Goal: Task Accomplishment & Management: Manage account settings

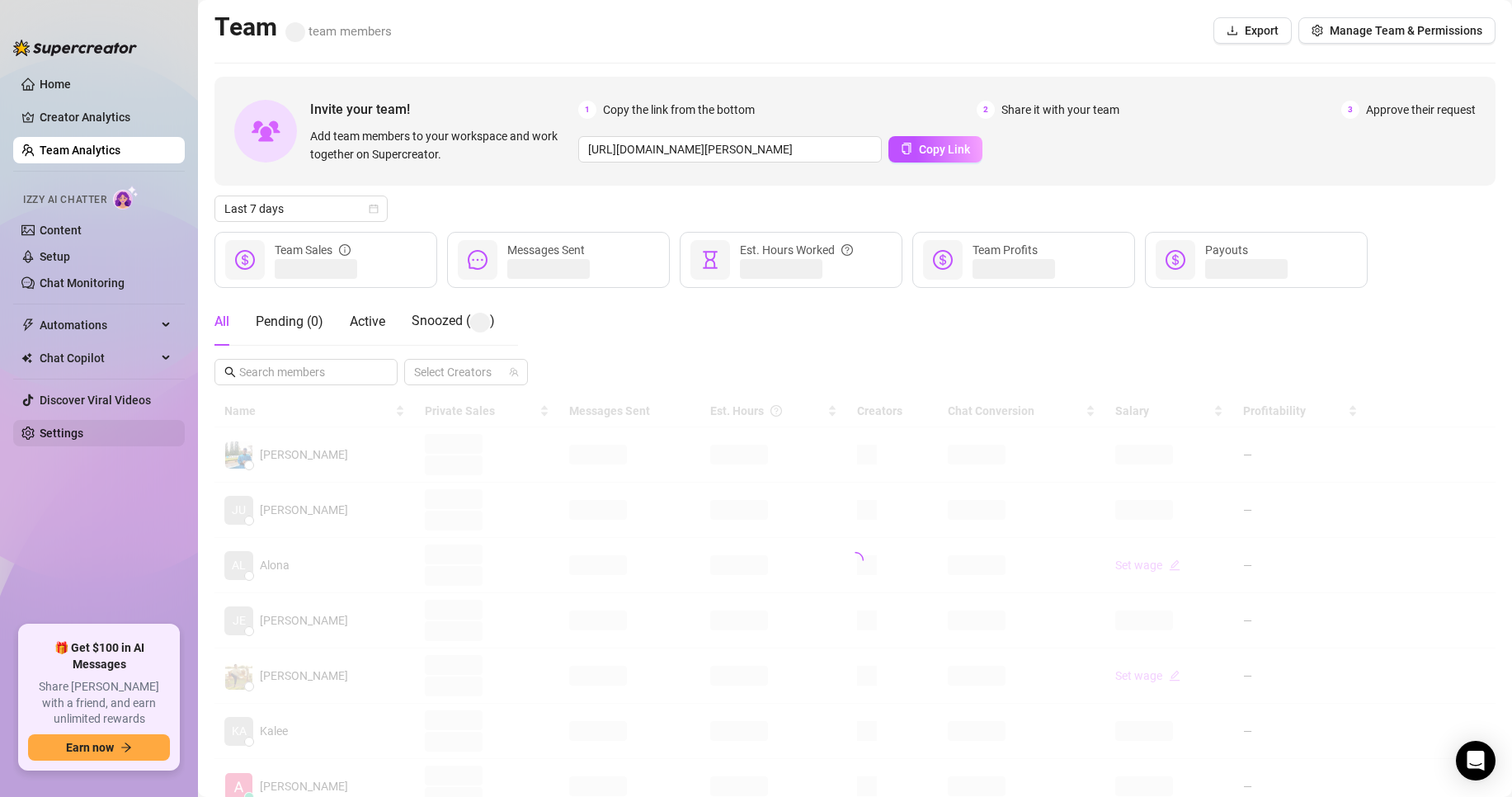
click at [84, 439] on link "Settings" at bounding box center [62, 432] width 44 height 13
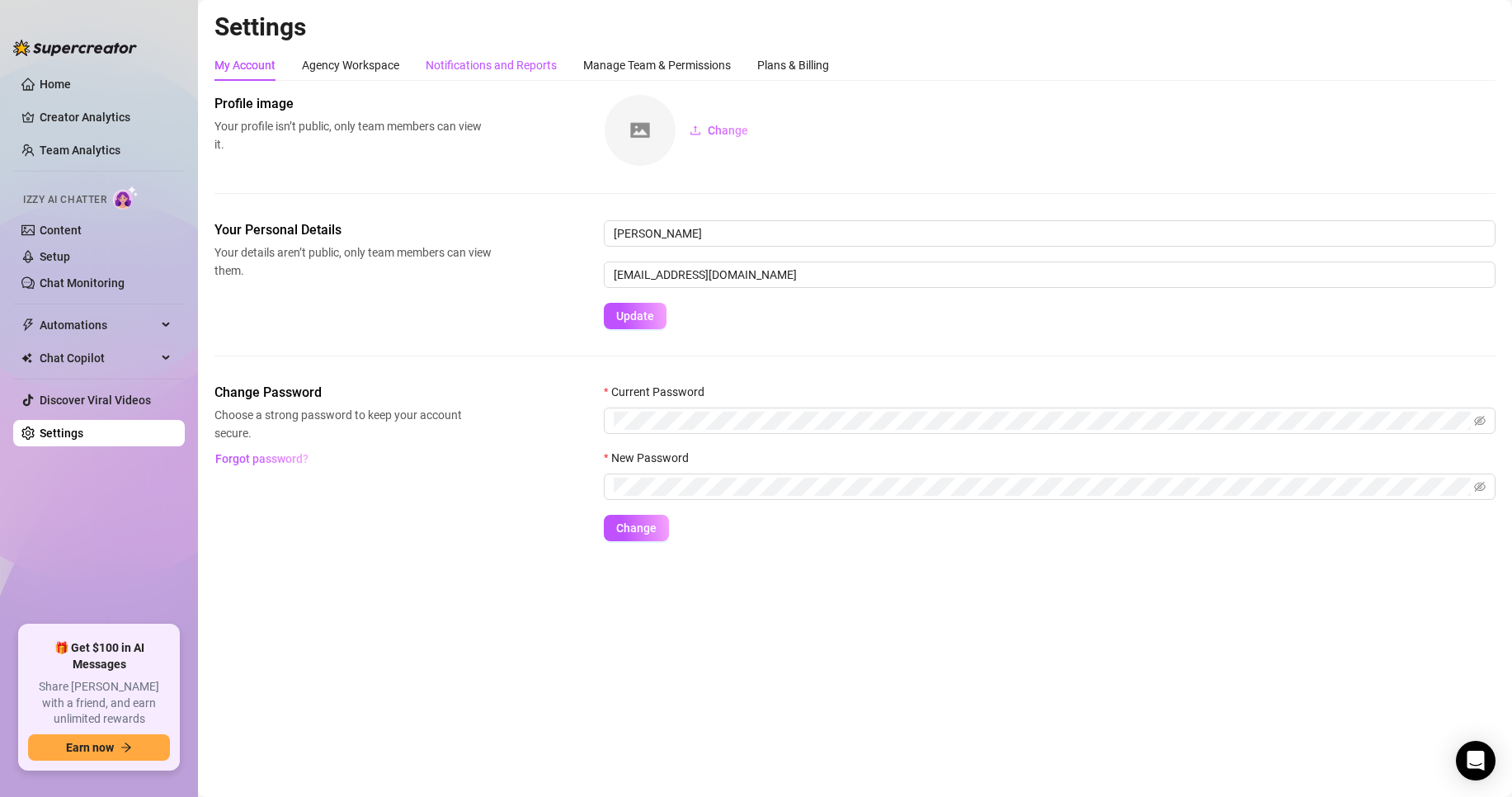
click at [498, 62] on div "Notifications and Reports" at bounding box center [491, 65] width 131 height 18
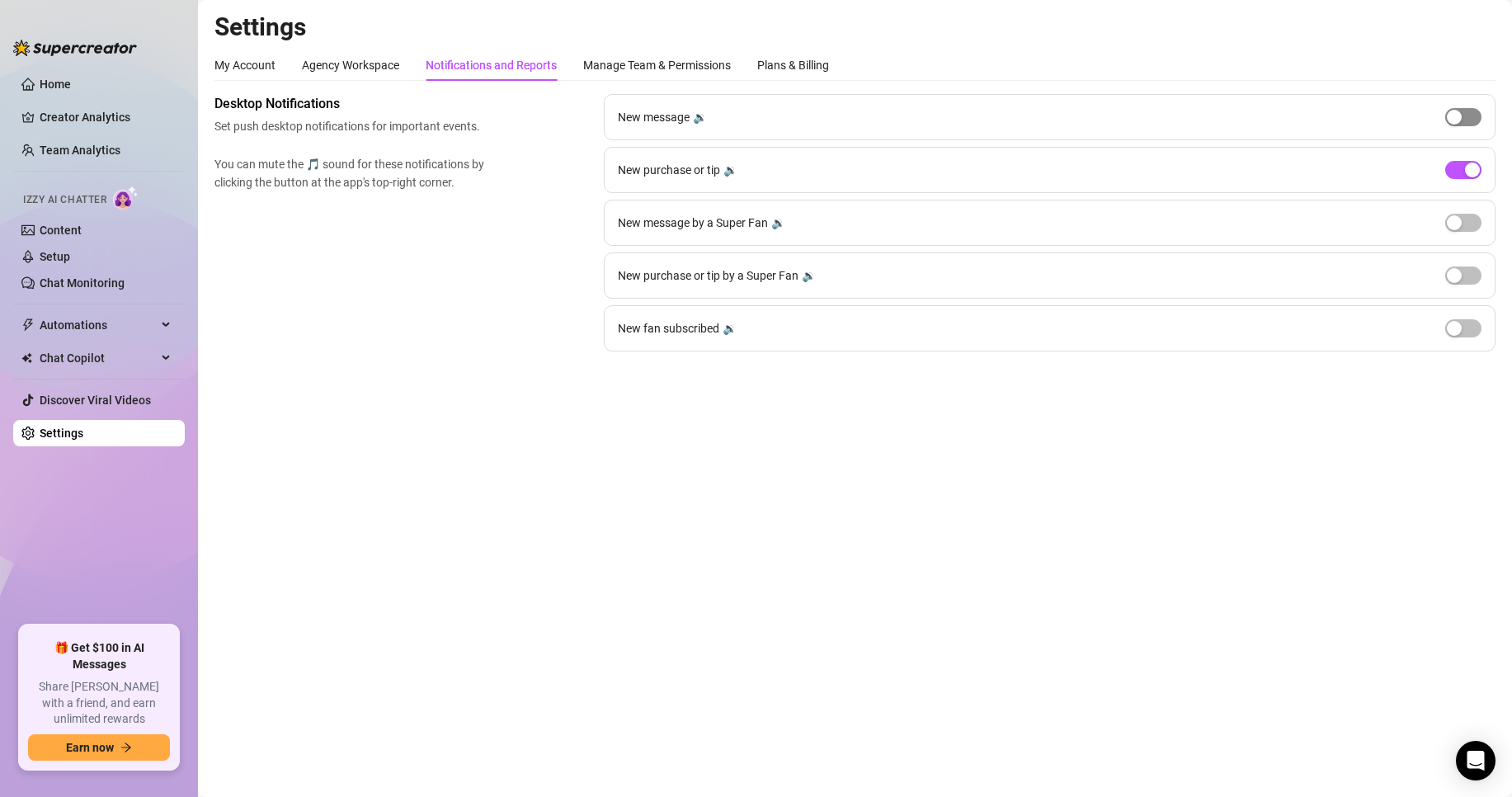
click at [1466, 113] on span "button" at bounding box center [1463, 117] width 37 height 18
click at [1468, 123] on div "button" at bounding box center [1472, 116] width 15 height 15
